Goal: Find contact information: Find contact information

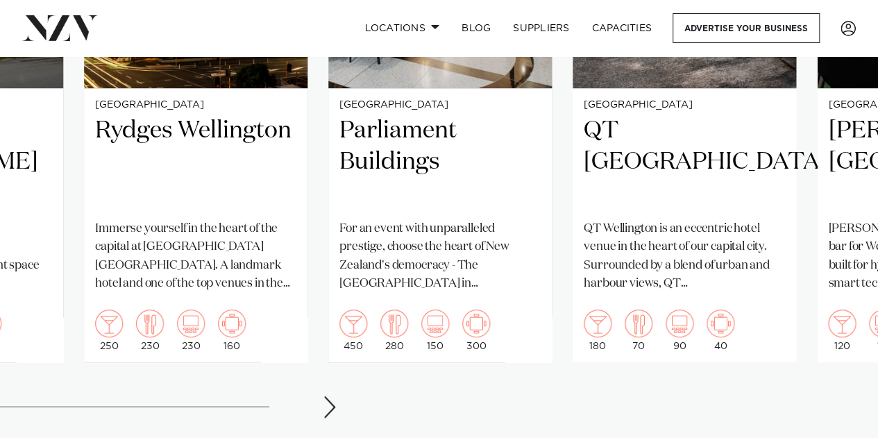
scroll to position [1172, 0]
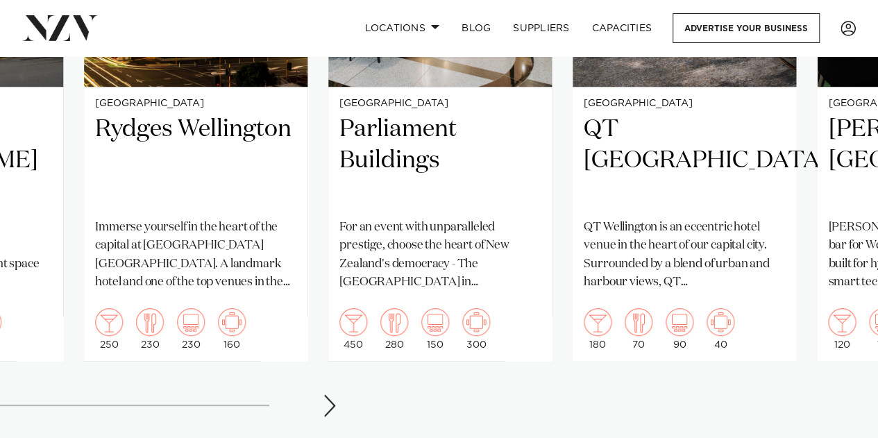
click at [324, 394] on div "Next slide" at bounding box center [330, 405] width 14 height 22
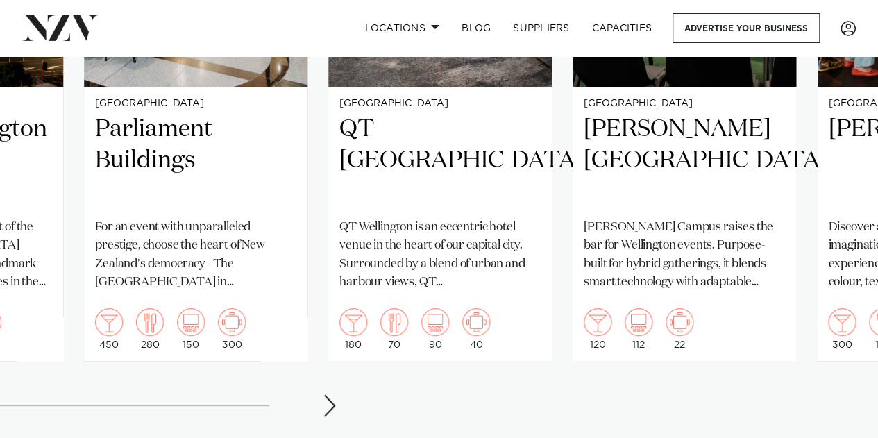
click at [324, 394] on div "Next slide" at bounding box center [330, 405] width 14 height 22
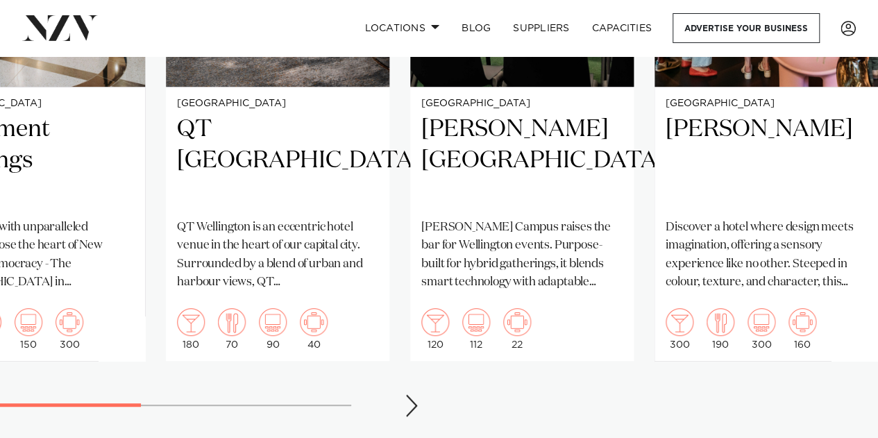
scroll to position [0, 425]
click at [324, 391] on swiper-container "[GEOGRAPHIC_DATA] Save time and skip to the good part at [GEOGRAPHIC_DATA]. Sit…" at bounding box center [439, 107] width 878 height 641
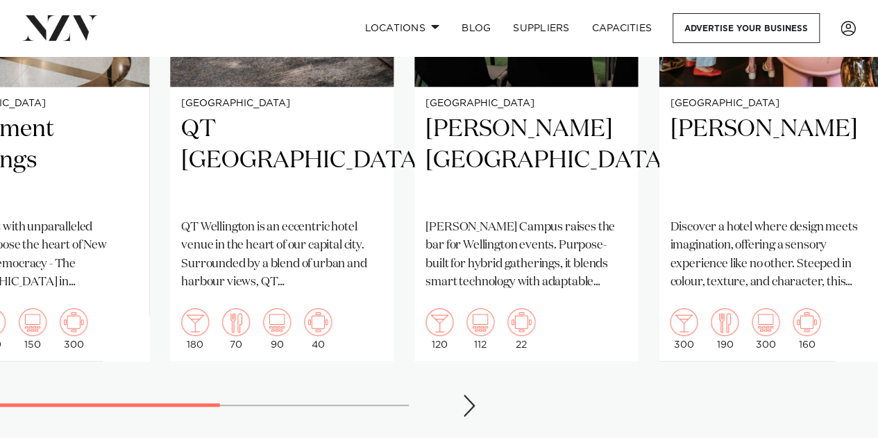
click at [180, 383] on swiper-container "[GEOGRAPHIC_DATA] Save time and skip to the good part at [GEOGRAPHIC_DATA]. Sit…" at bounding box center [439, 107] width 878 height 641
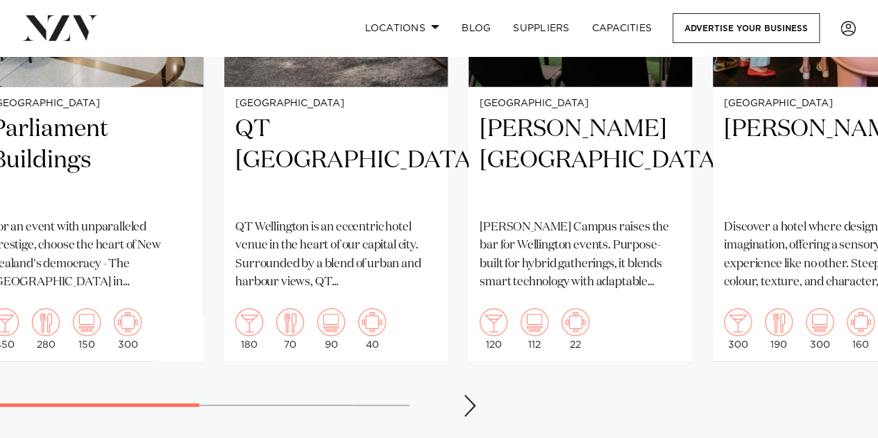
click at [276, 385] on swiper-container "[GEOGRAPHIC_DATA] Save time and skip to the good part at [GEOGRAPHIC_DATA]. Sit…" at bounding box center [439, 107] width 878 height 641
click at [303, 379] on swiper-container "[GEOGRAPHIC_DATA] Save time and skip to the good part at [GEOGRAPHIC_DATA]. Sit…" at bounding box center [439, 107] width 878 height 641
click at [426, 376] on swiper-container "[GEOGRAPHIC_DATA] Save time and skip to the good part at [GEOGRAPHIC_DATA]. Sit…" at bounding box center [439, 107] width 878 height 641
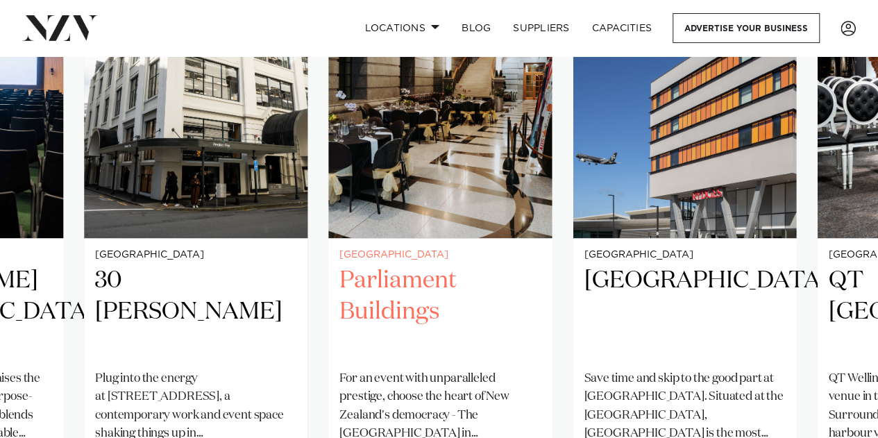
scroll to position [1024, 0]
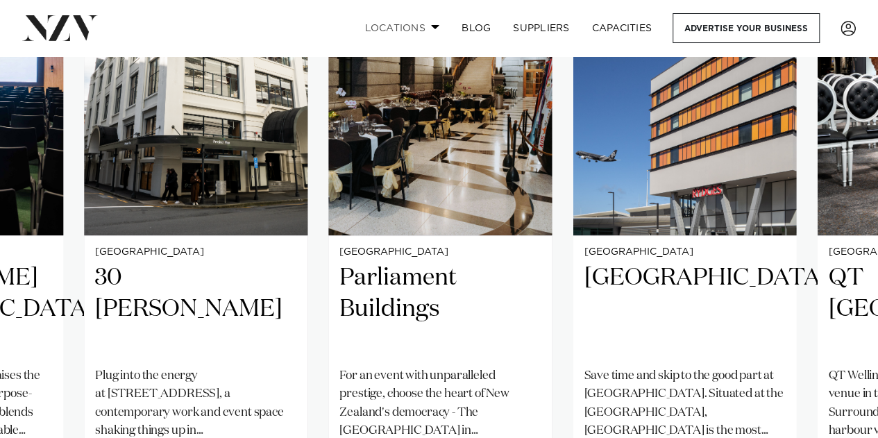
click at [432, 28] on span at bounding box center [435, 26] width 9 height 5
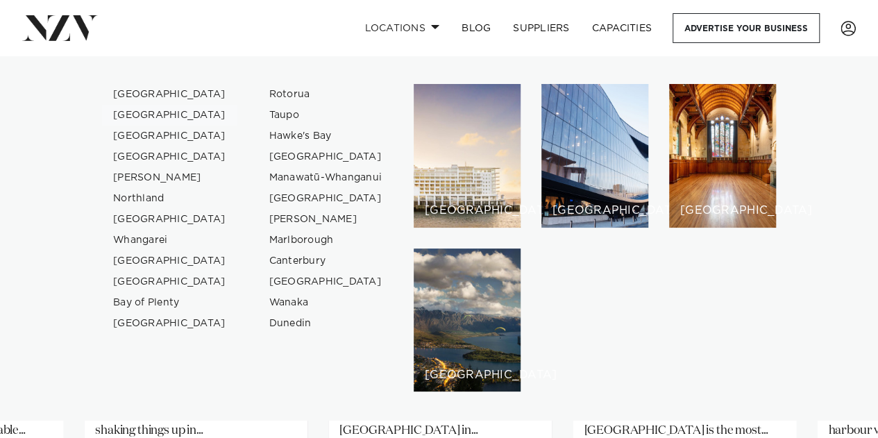
click at [152, 119] on link "[GEOGRAPHIC_DATA]" at bounding box center [169, 115] width 135 height 21
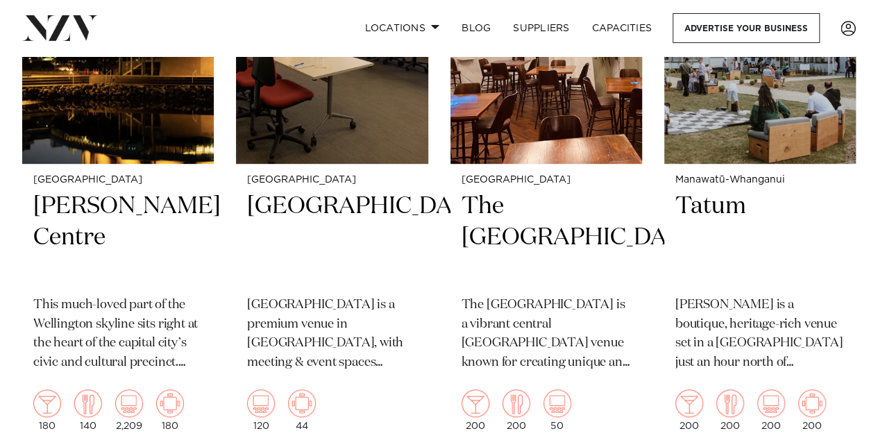
scroll to position [2922, 0]
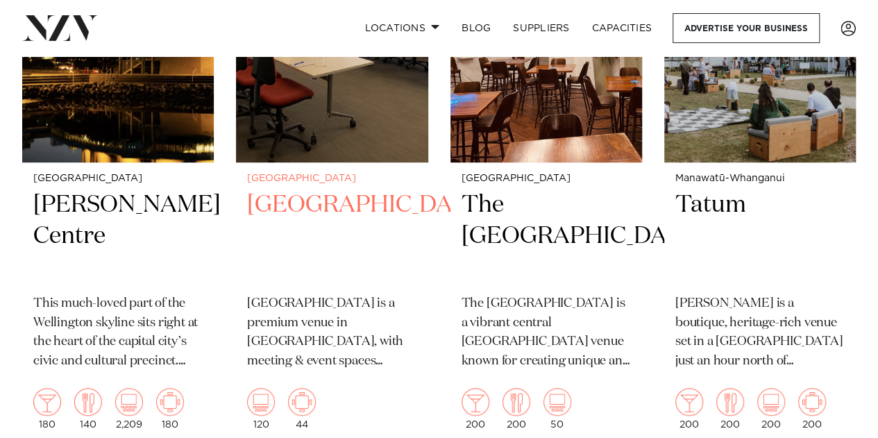
click at [315, 213] on h2 "[GEOGRAPHIC_DATA]" at bounding box center [331, 237] width 169 height 94
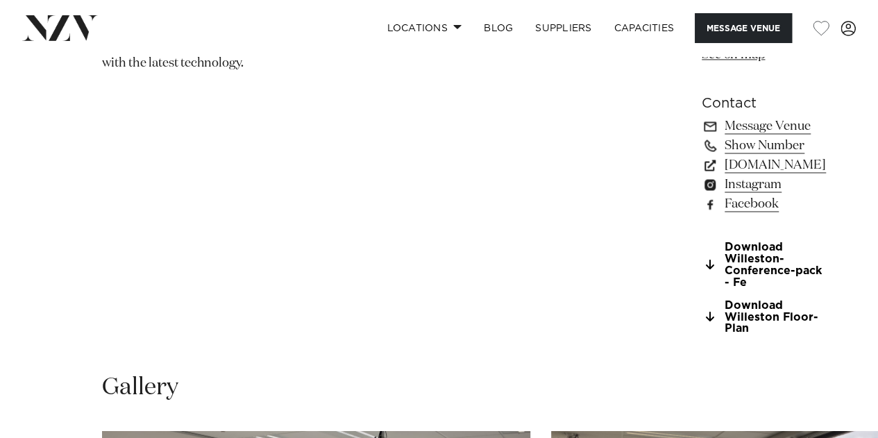
scroll to position [1022, 0]
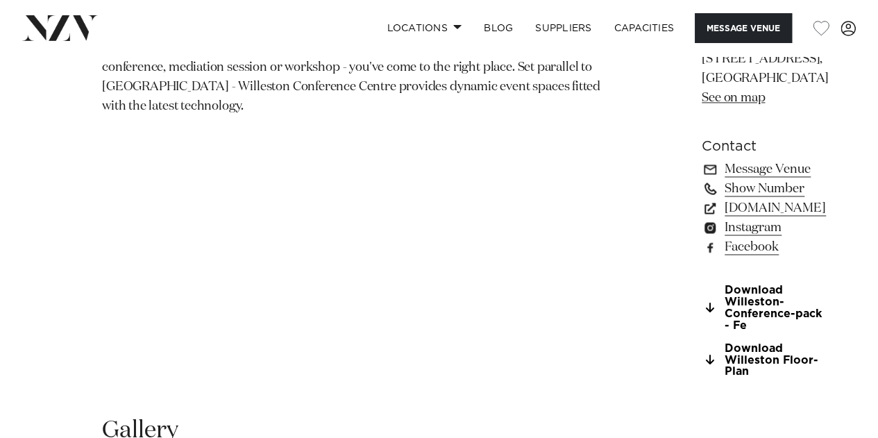
drag, startPoint x: 638, startPoint y: 254, endPoint x: 601, endPoint y: 253, distance: 36.8
click at [702, 199] on link "Show Number" at bounding box center [765, 188] width 127 height 19
click at [702, 179] on link "Message Venue" at bounding box center [765, 169] width 127 height 19
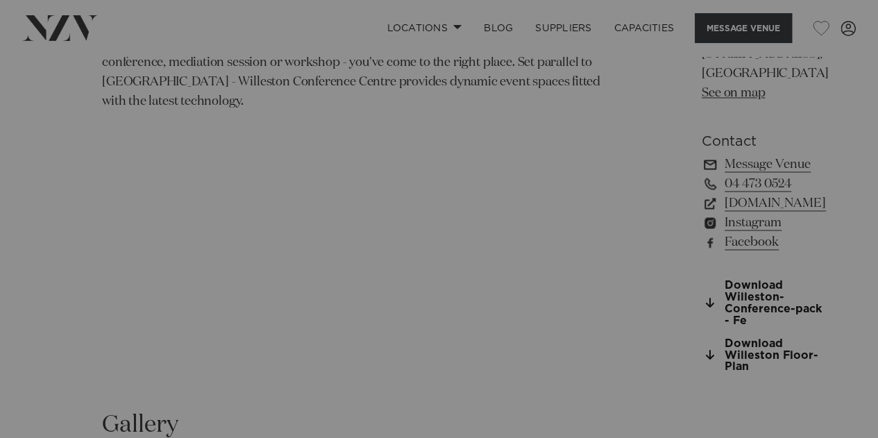
scroll to position [1027, 0]
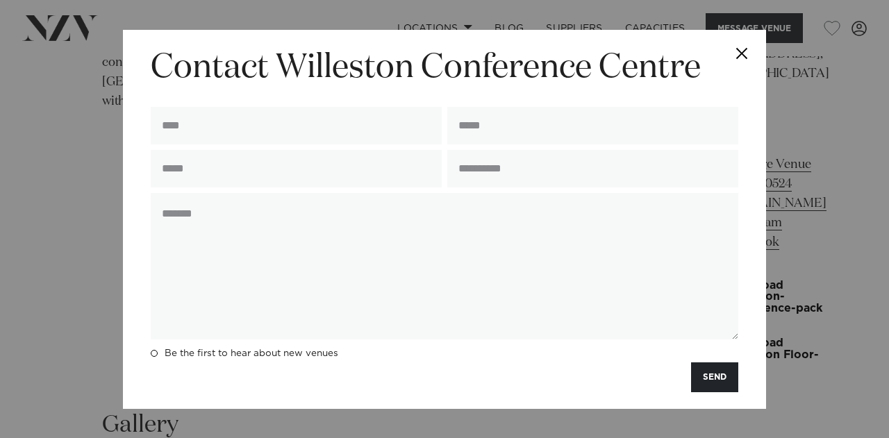
click at [738, 53] on button "Close" at bounding box center [741, 54] width 49 height 49
